Goal: Find contact information: Find contact information

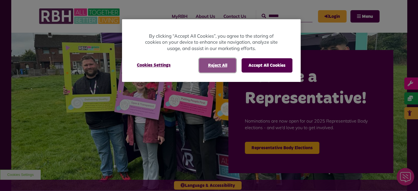
click at [225, 65] on button "Reject All" at bounding box center [217, 65] width 37 height 14
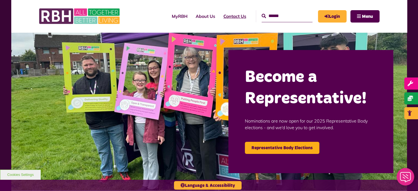
click at [226, 17] on link "Contact Us" at bounding box center [234, 16] width 31 height 15
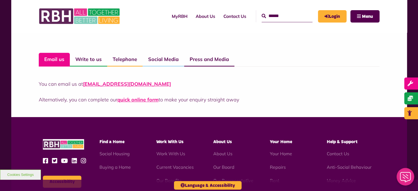
scroll to position [467, 0]
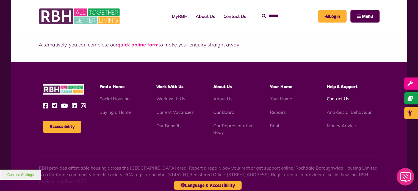
click at [347, 96] on link "Contact Us" at bounding box center [338, 98] width 23 height 5
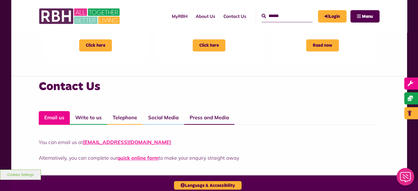
scroll to position [385, 0]
